Goal: Check status: Check status

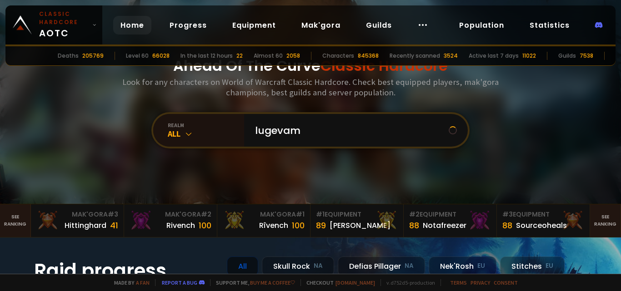
type input "lugevamo"
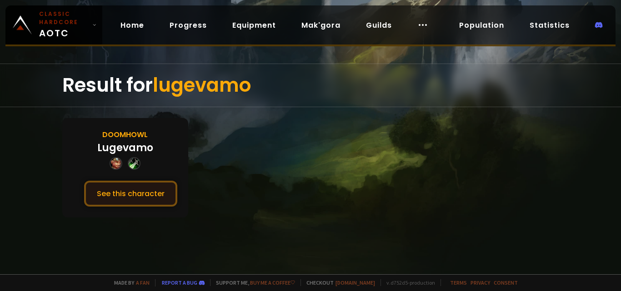
click at [155, 188] on button "See this character" at bounding box center [130, 194] width 93 height 26
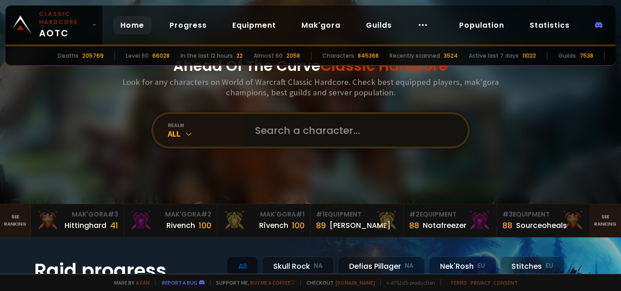
click at [309, 133] on input "text" at bounding box center [353, 130] width 207 height 33
type input "elsaanto"
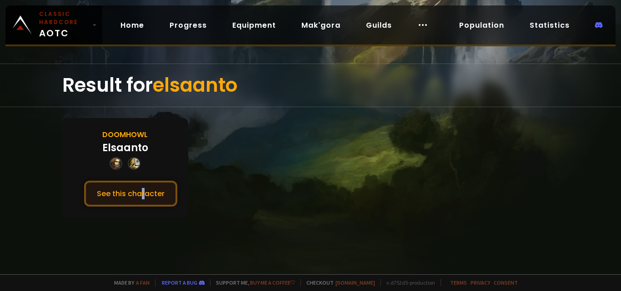
click at [143, 207] on div "Doomhowl Elsaanto See this character" at bounding box center [125, 168] width 126 height 100
click at [149, 196] on button "See this character" at bounding box center [130, 194] width 93 height 26
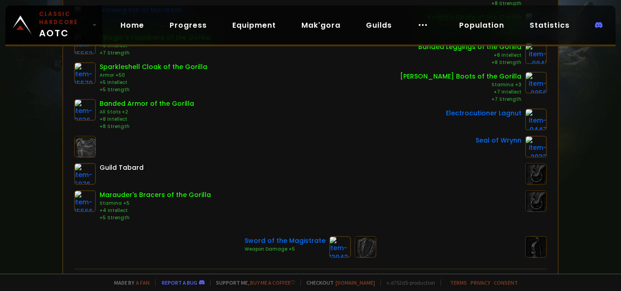
scroll to position [212, 0]
